Goal: Task Accomplishment & Management: Manage account settings

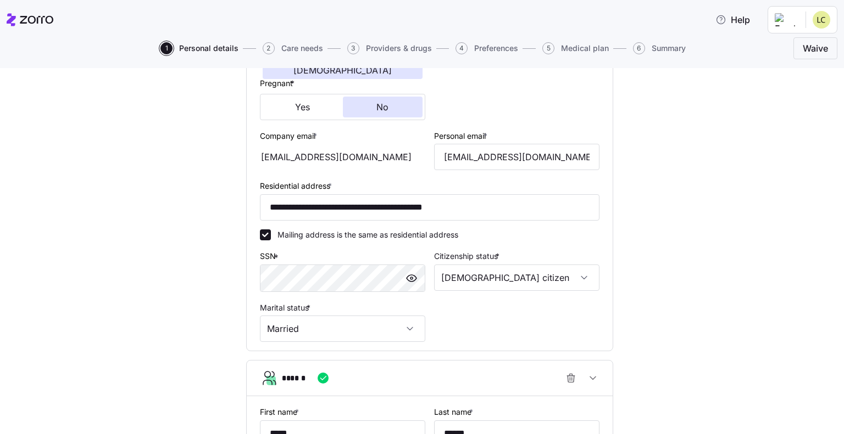
scroll to position [205, 0]
